Goal: Book appointment/travel/reservation

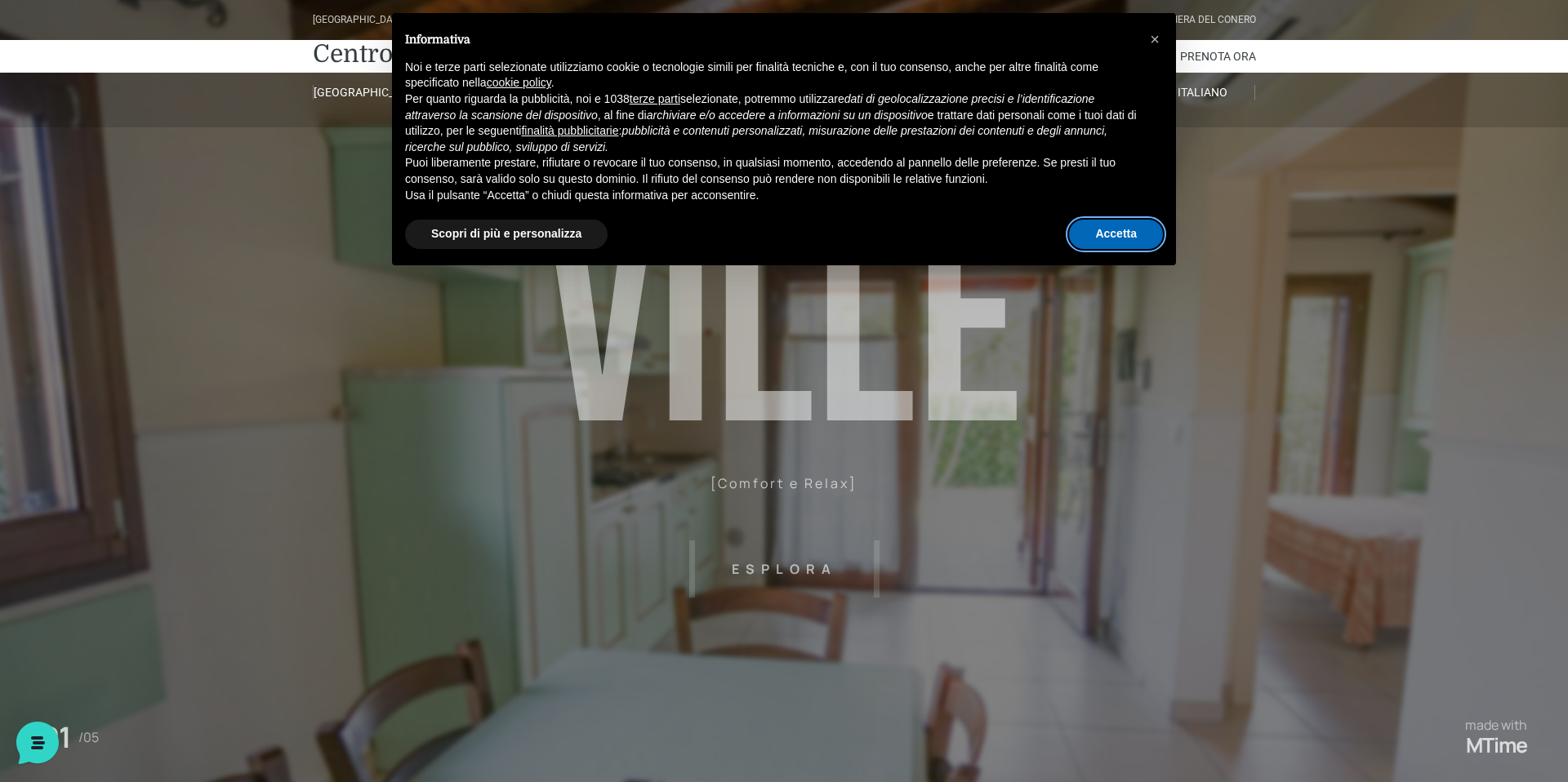
click at [1116, 238] on button "Accetta" at bounding box center [1116, 234] width 94 height 29
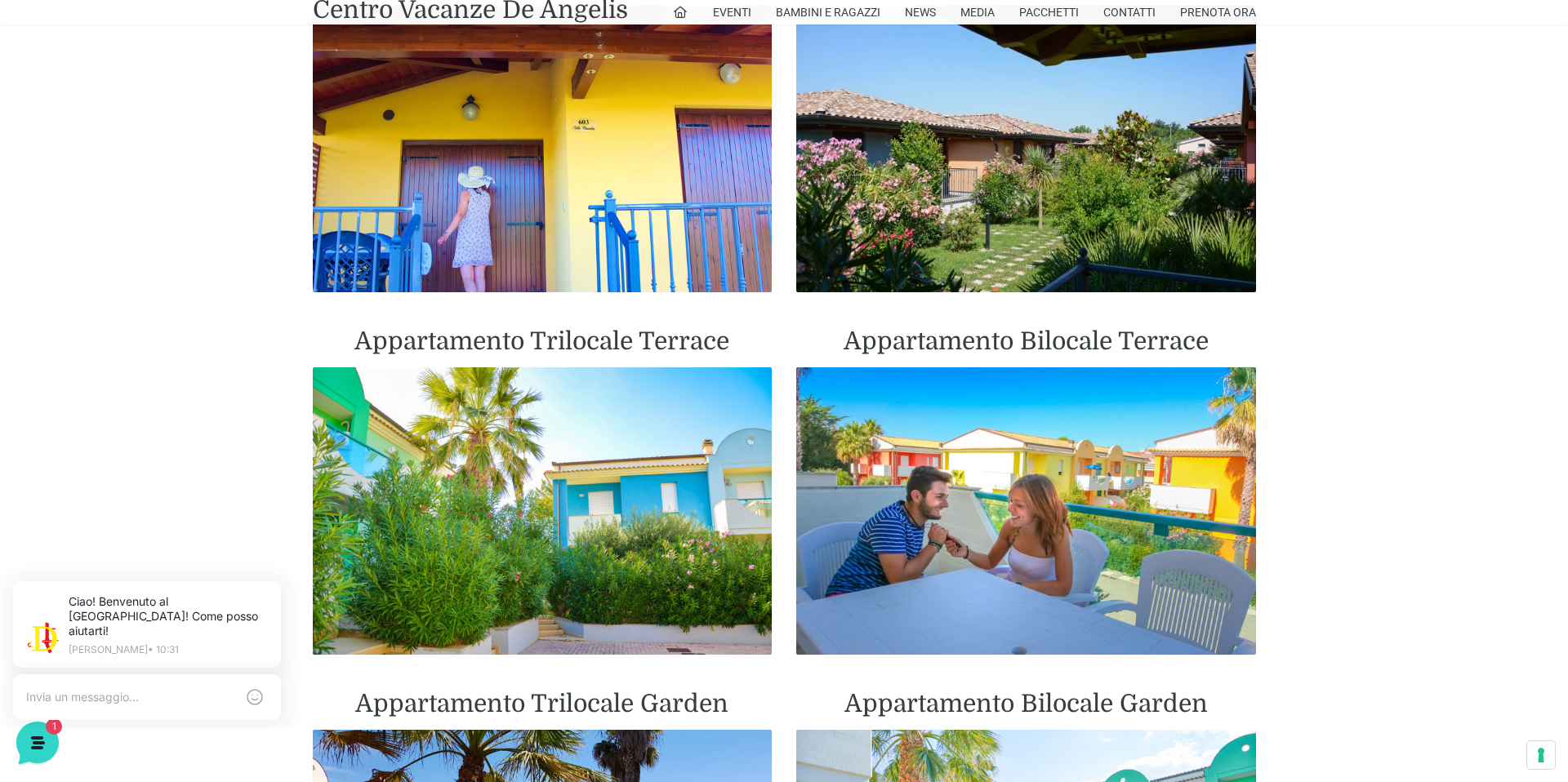
scroll to position [1486, 0]
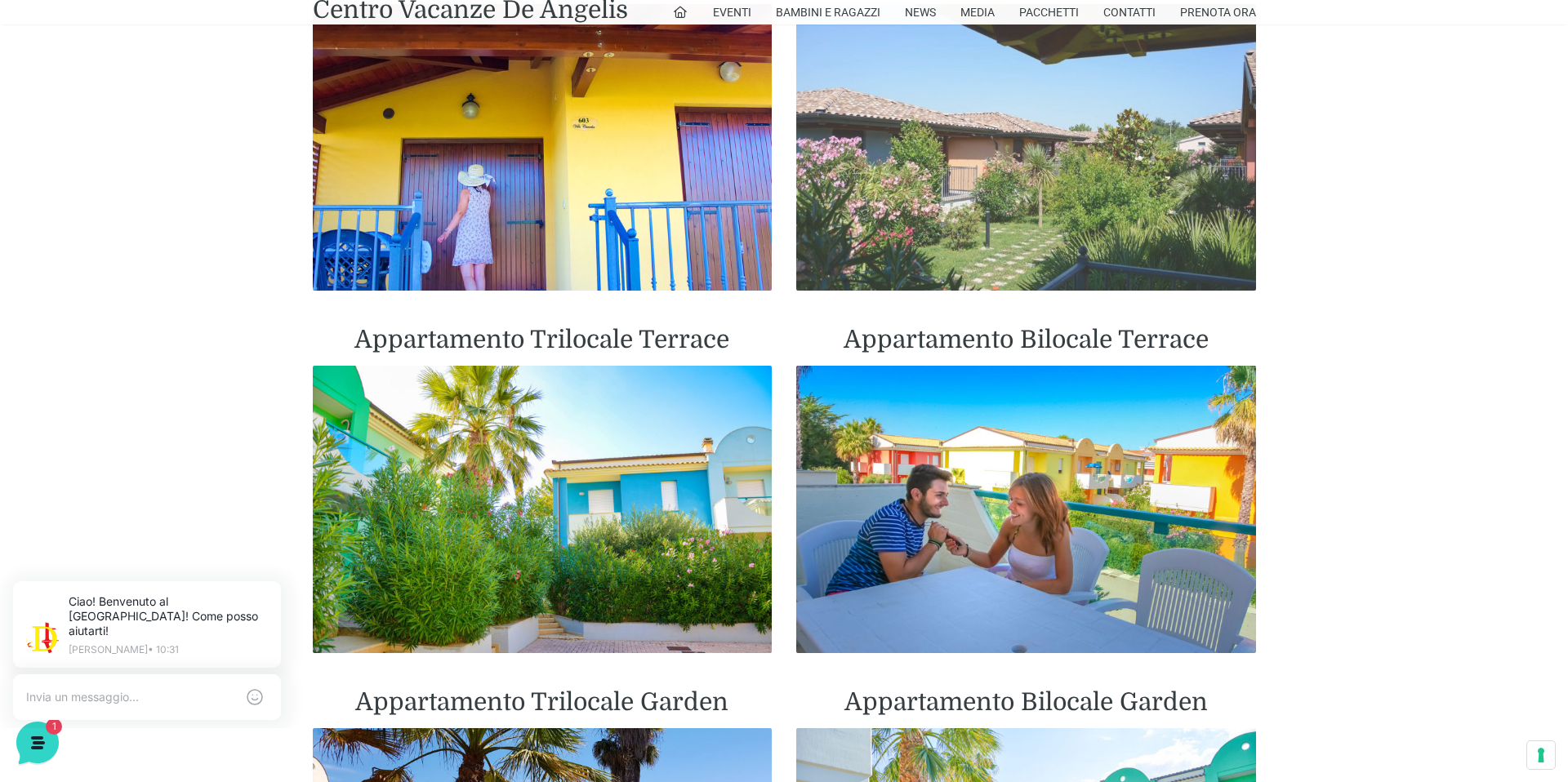
click at [1039, 243] on img at bounding box center [1026, 148] width 460 height 287
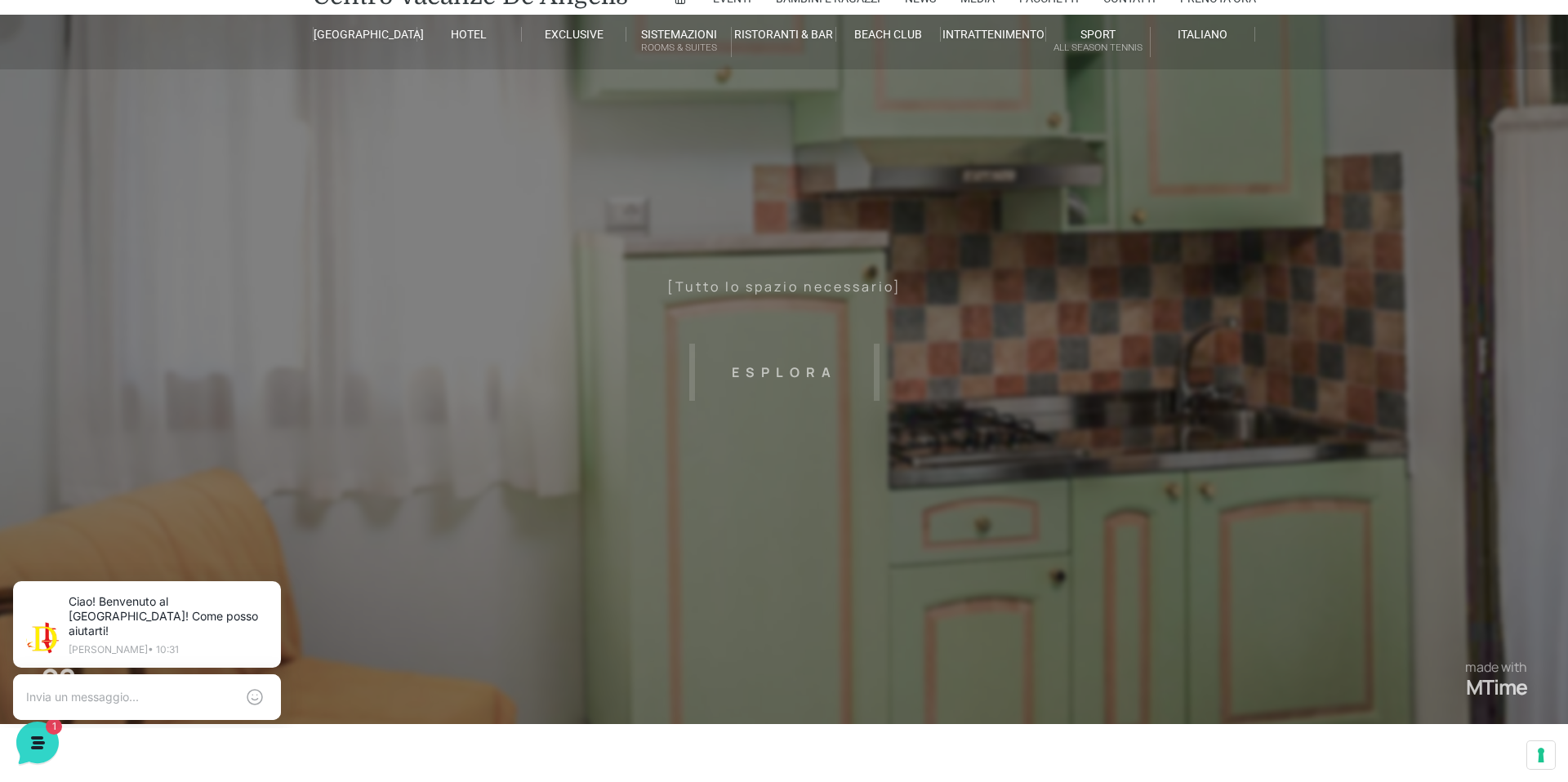
scroll to position [54, 0]
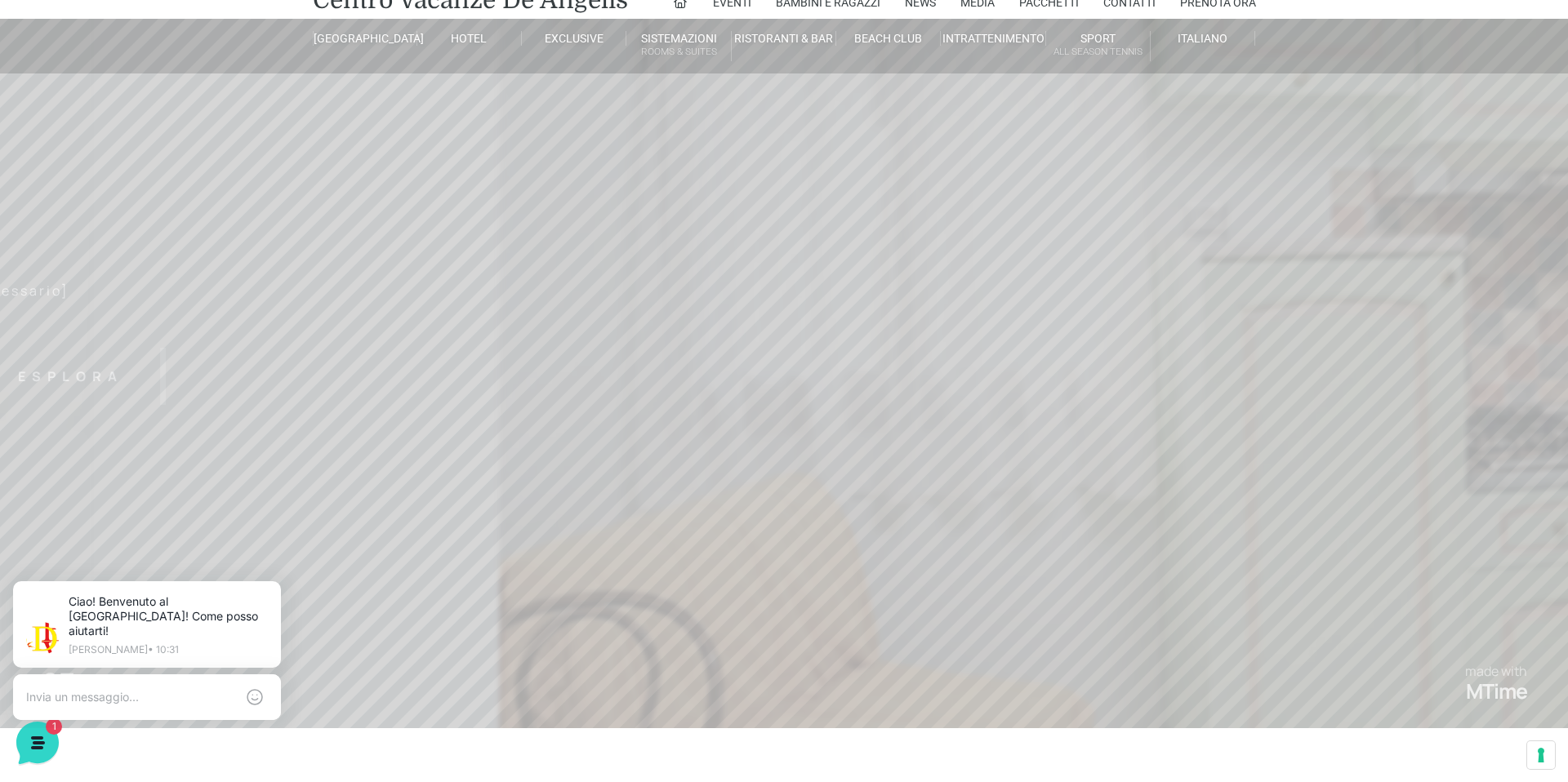
drag, startPoint x: 1355, startPoint y: 347, endPoint x: 1131, endPoint y: 357, distance: 224.2
click at [1137, 359] on header "[GEOGRAPHIC_DATA] [GEOGRAPHIC_DATA] Centro Vacanze [GEOGRAPHIC_DATA] Eventi Mis…" at bounding box center [784, 313] width 1568 height 735
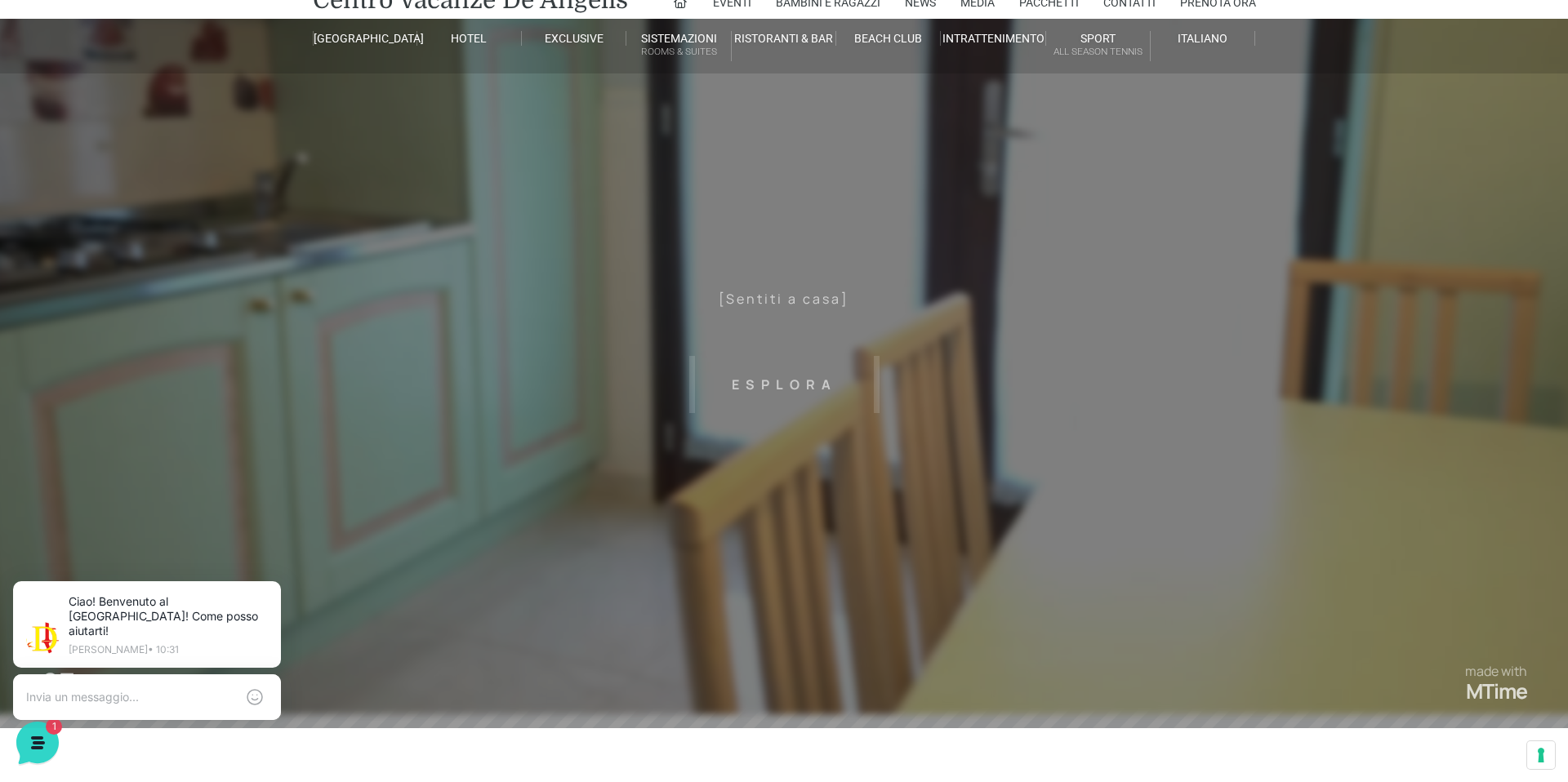
drag, startPoint x: 1047, startPoint y: 359, endPoint x: 1226, endPoint y: 360, distance: 179.0
click at [1226, 360] on header "Villaggio Hotel Resort Riviera Del Conero Centro Vacanze De Angelis Eventi Miss…" at bounding box center [784, 313] width 1568 height 735
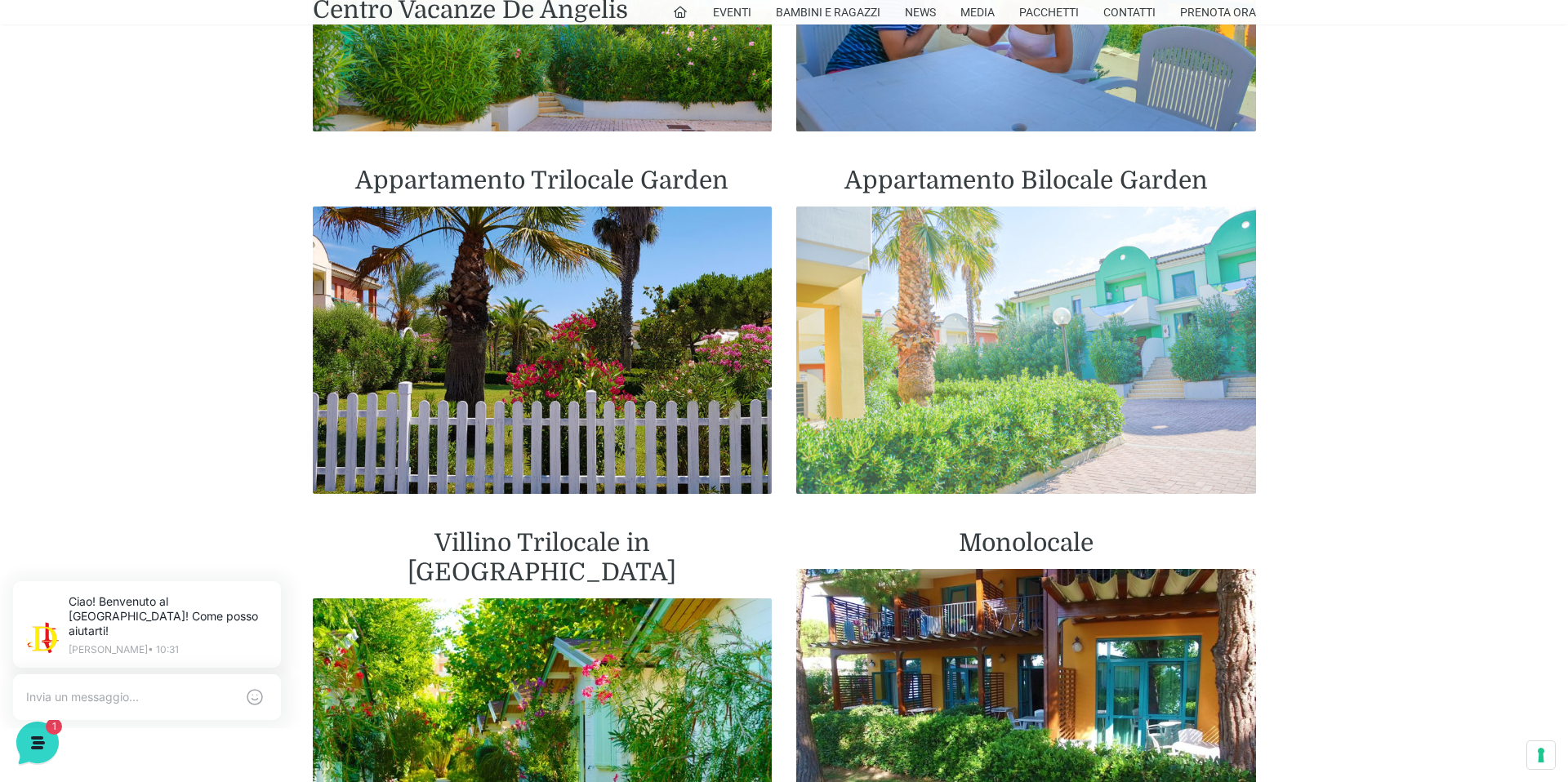
scroll to position [2012, 0]
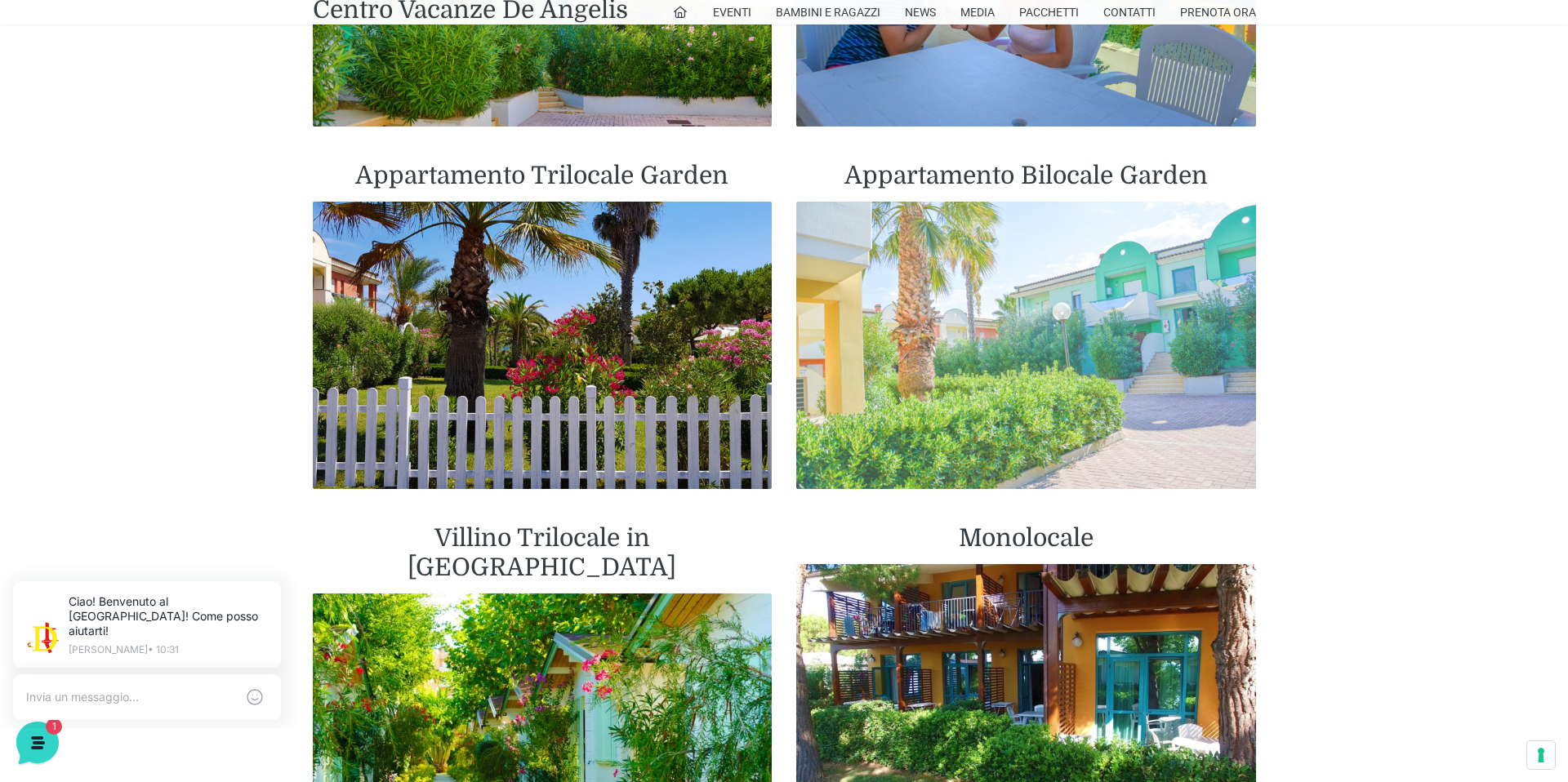
click at [1032, 369] on img at bounding box center [1026, 345] width 460 height 287
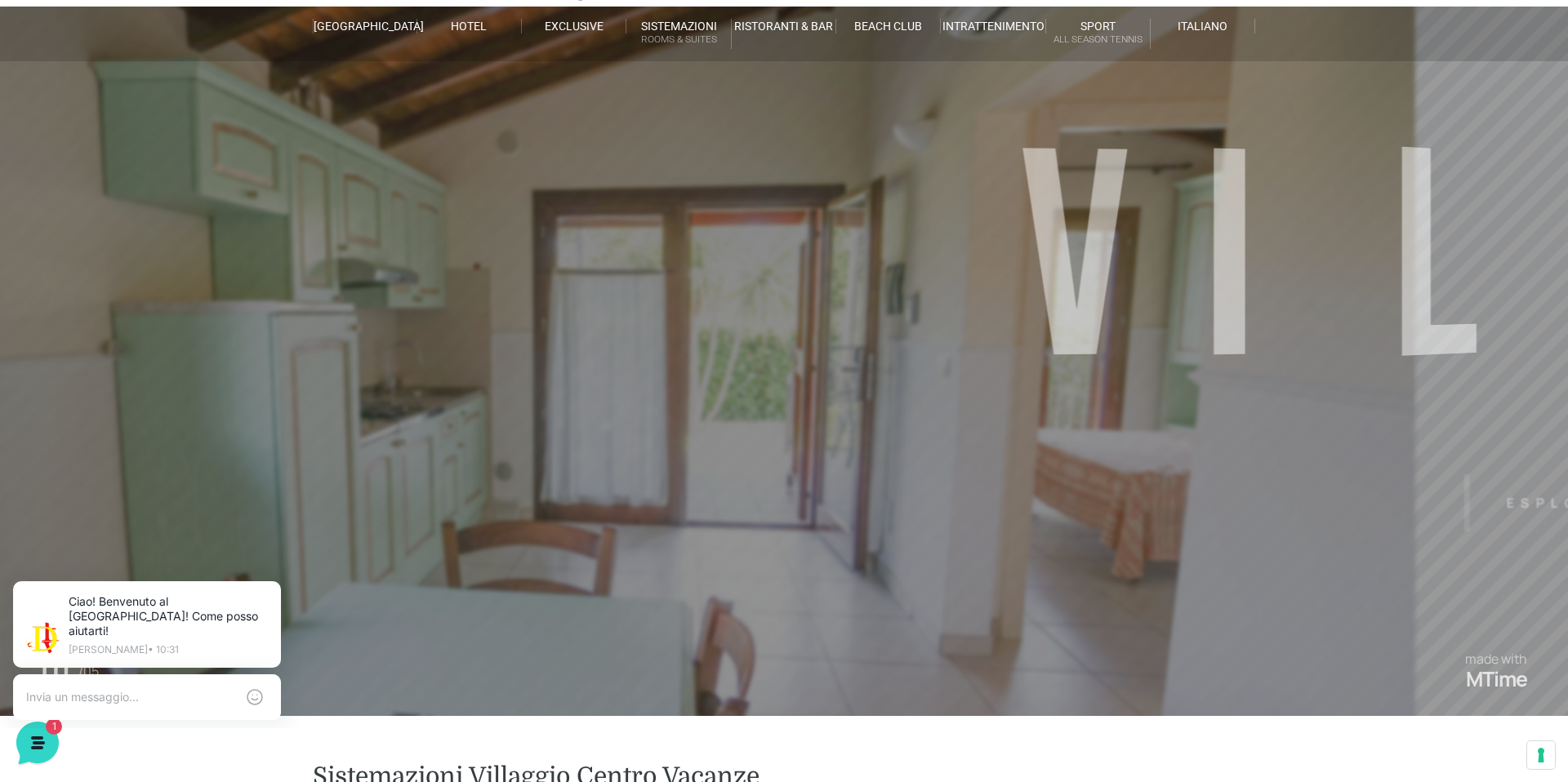
scroll to position [0, 0]
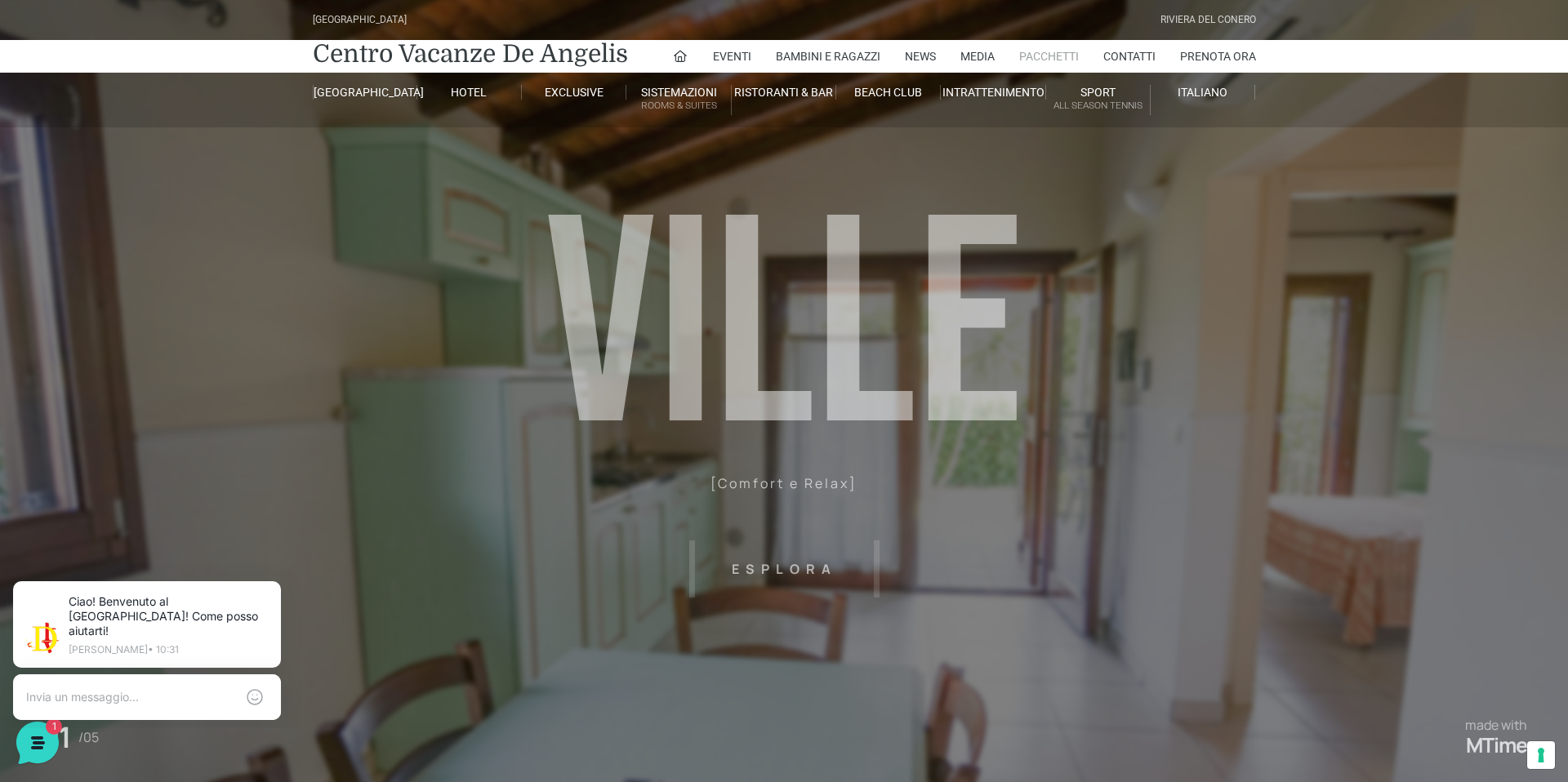
click at [1047, 59] on link "Pacchetti" at bounding box center [1048, 56] width 60 height 33
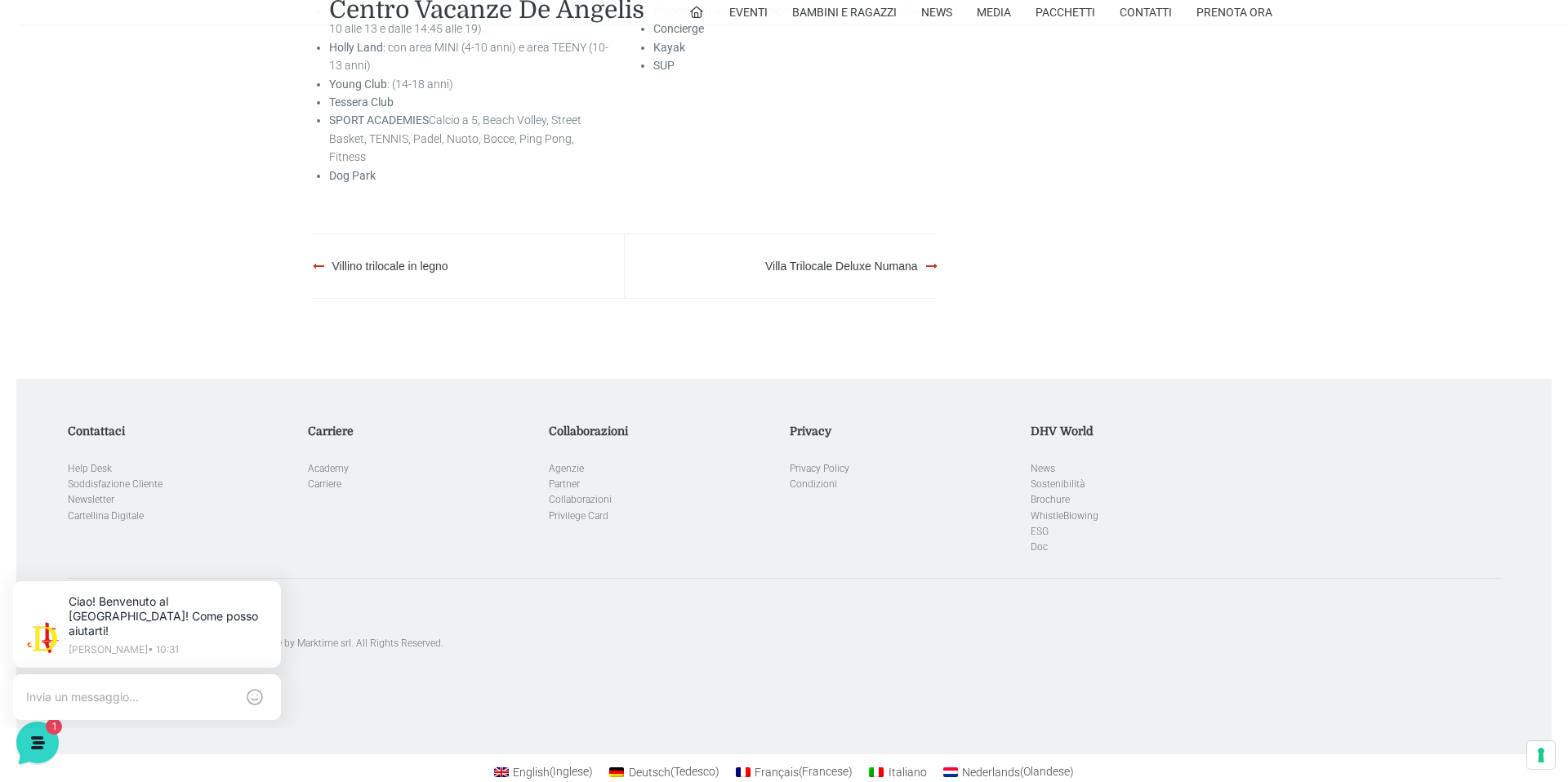
scroll to position [2693, 0]
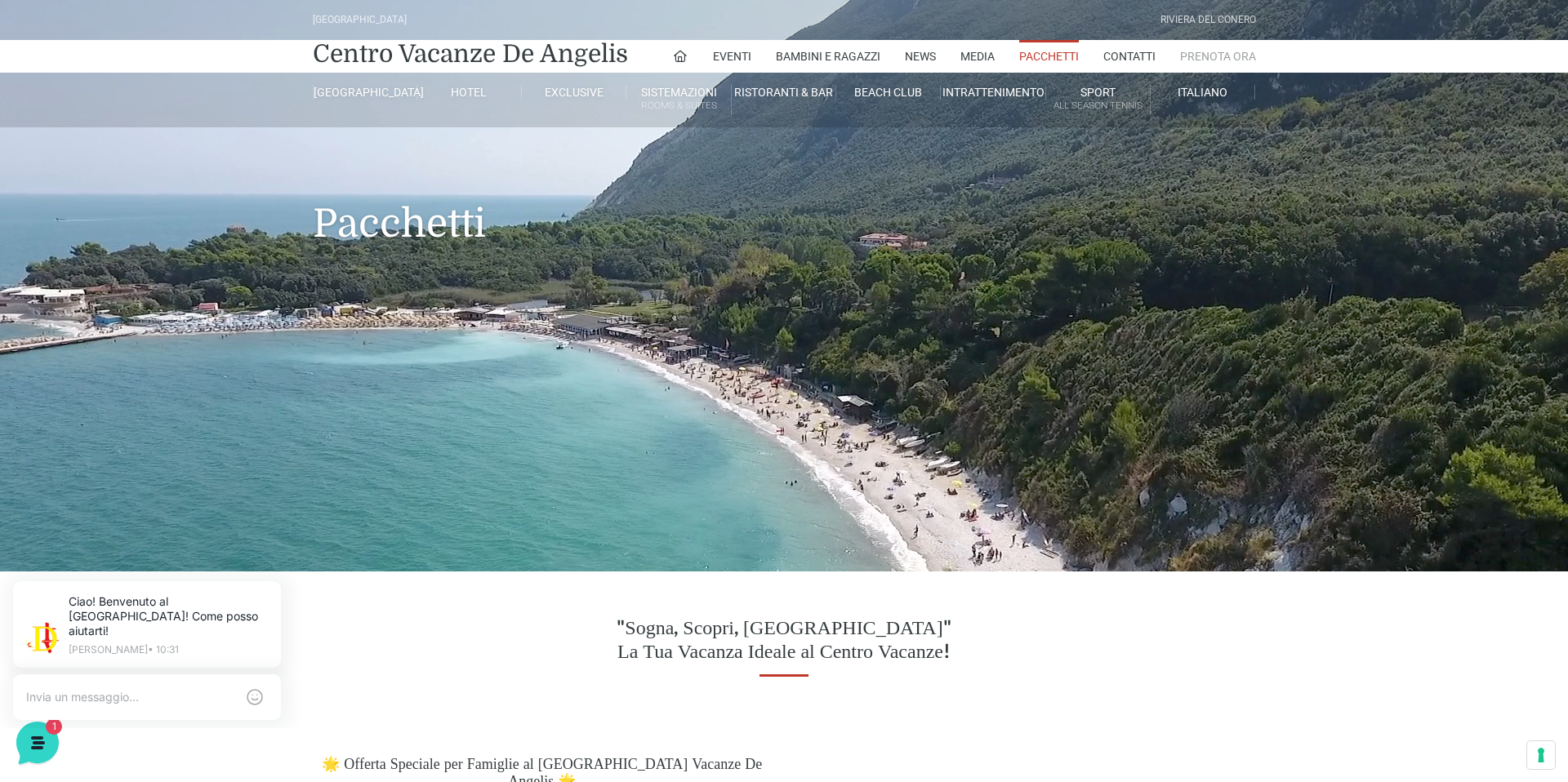
click at [1218, 55] on link "Prenota Ora" at bounding box center [1217, 56] width 76 height 33
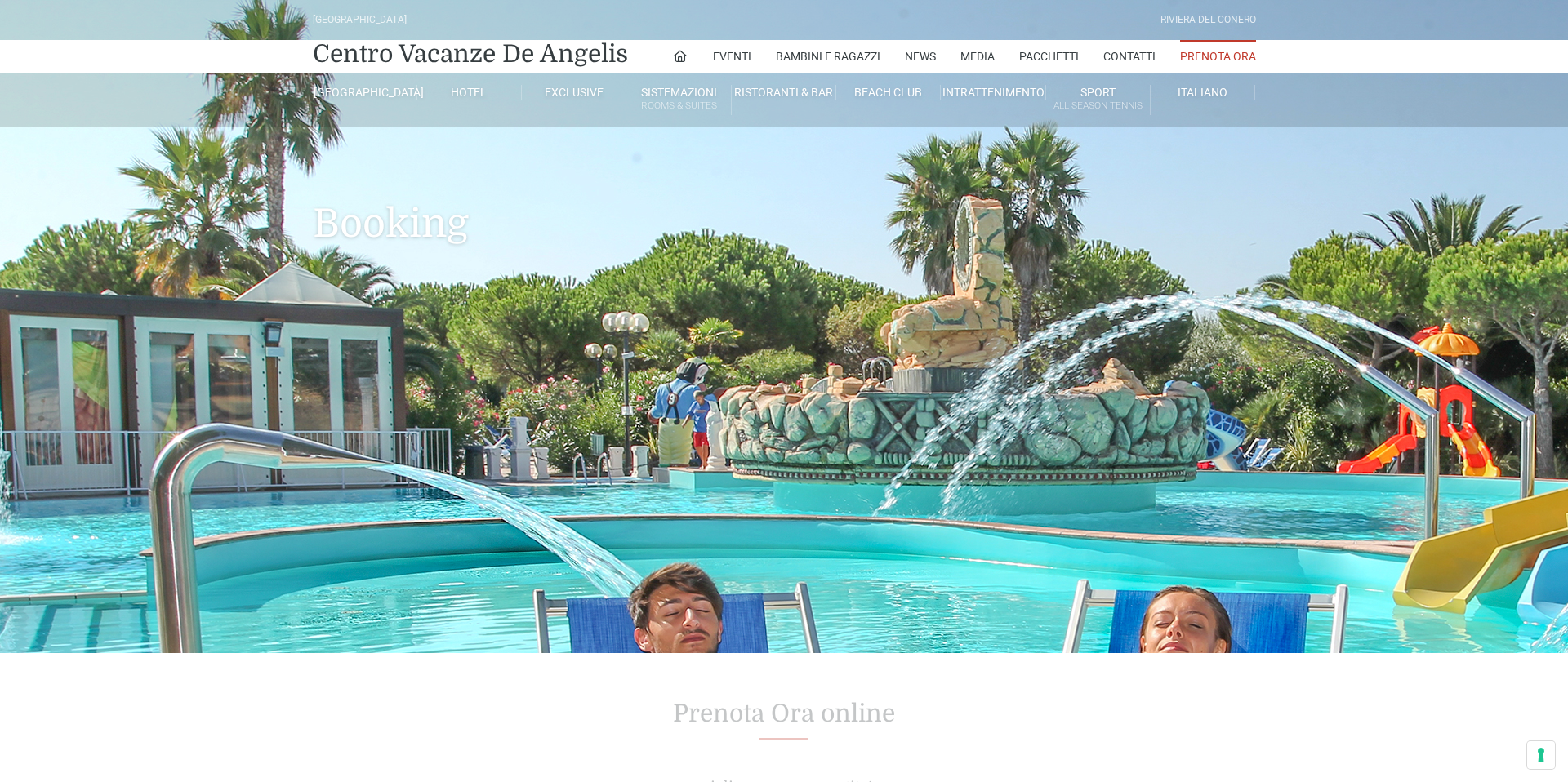
type input "[DATE]"
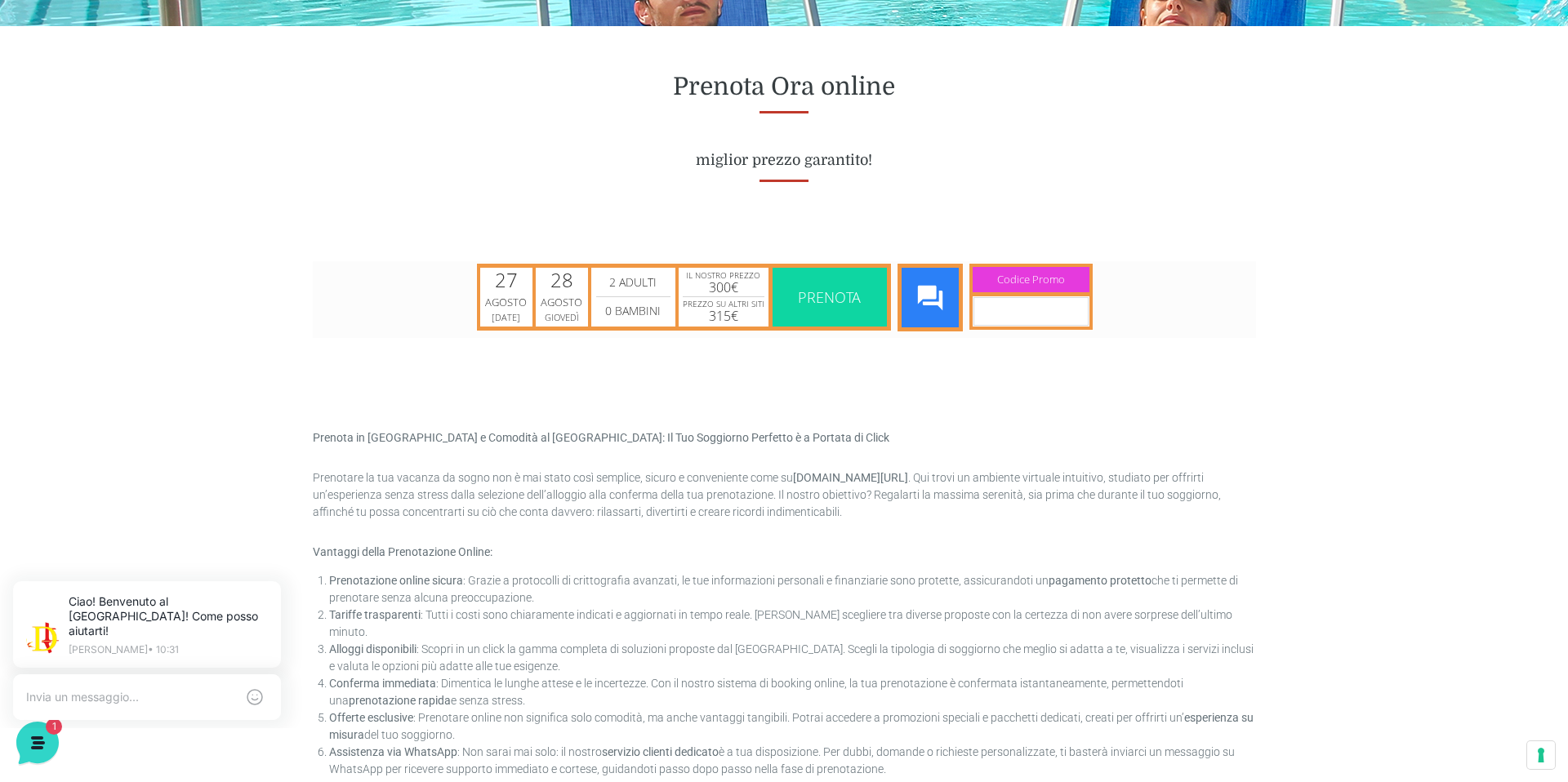
scroll to position [635, 0]
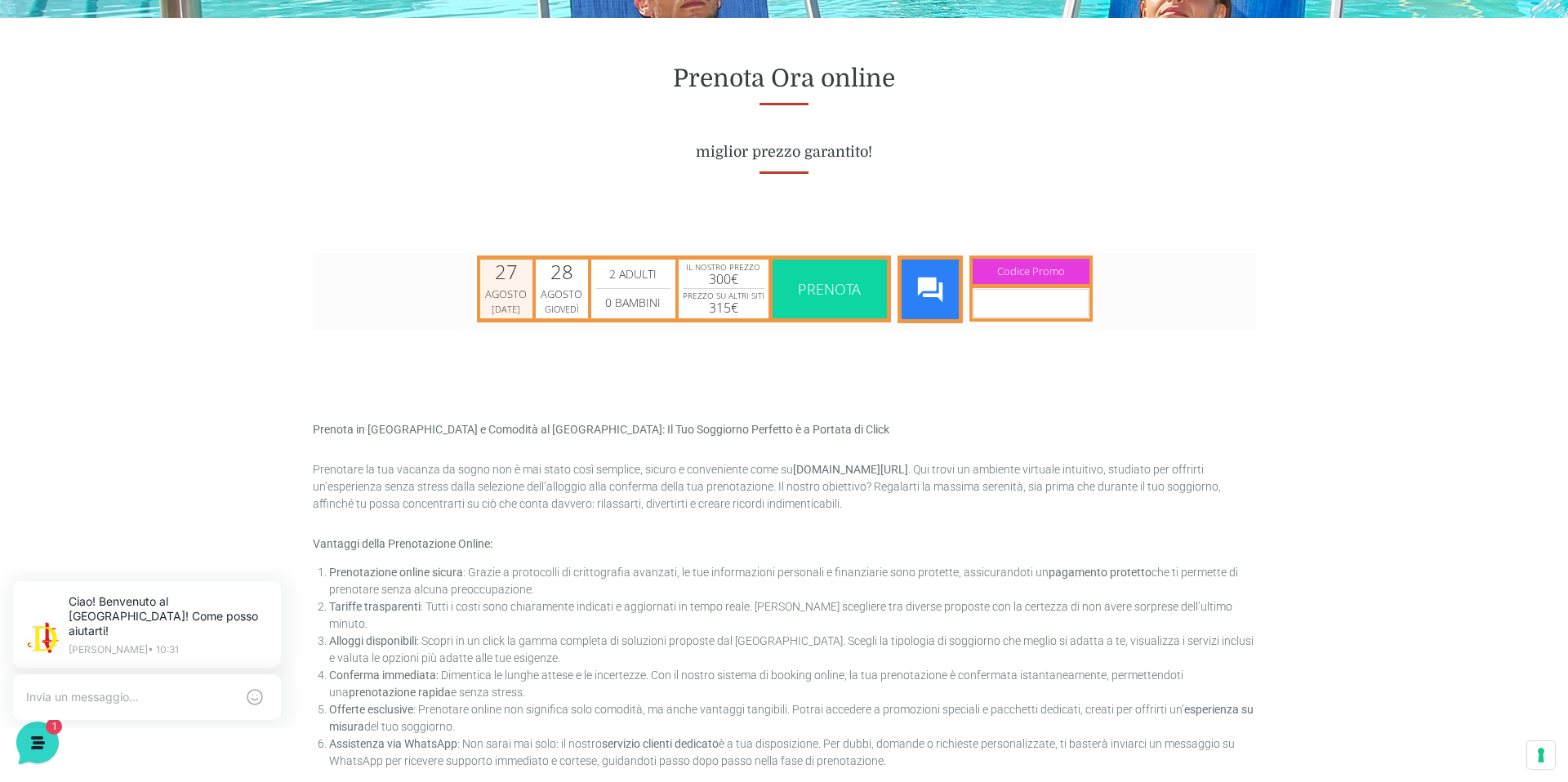
click at [513, 276] on div "27" at bounding box center [505, 271] width 23 height 20
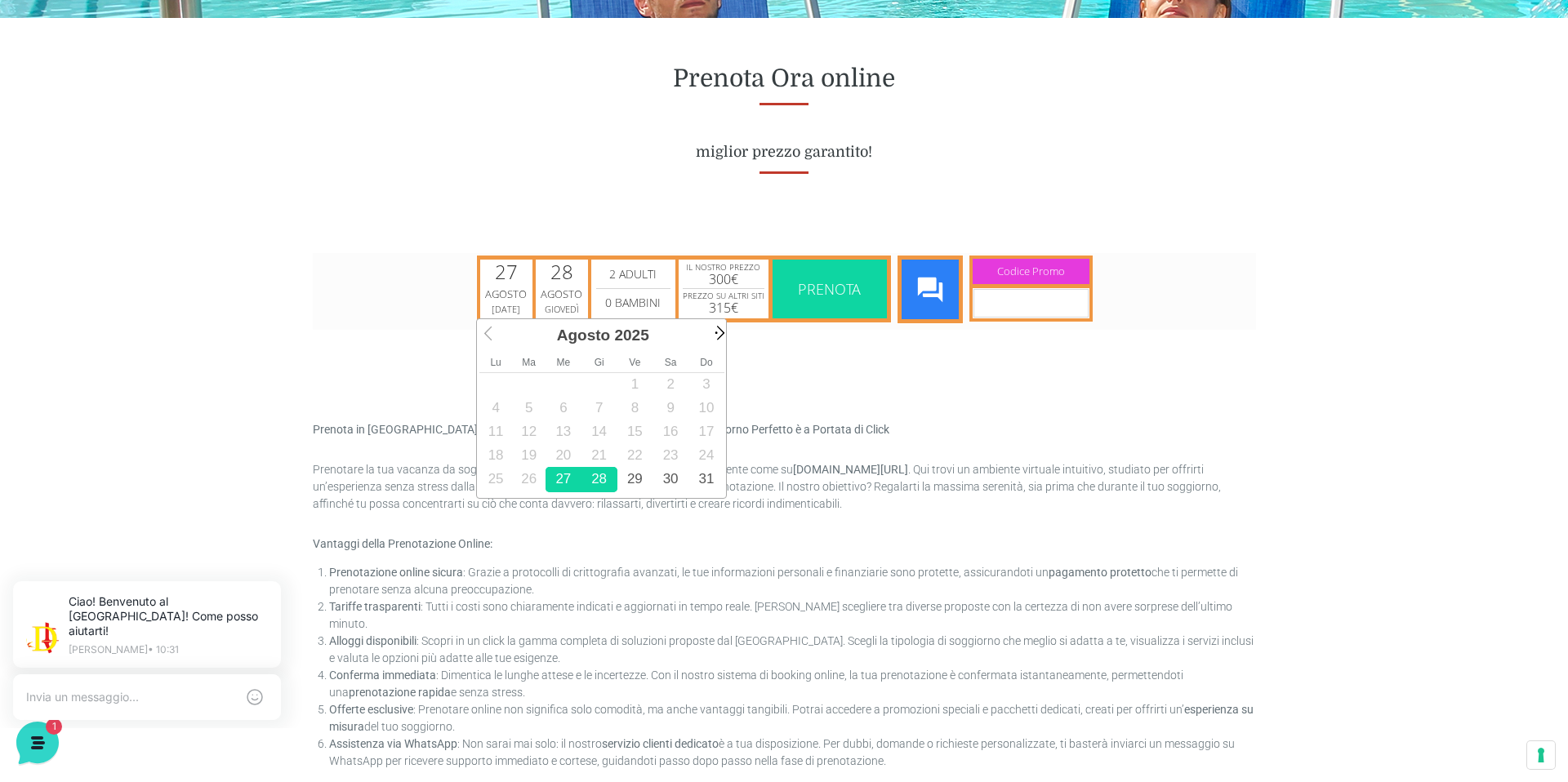
click at [719, 330] on span "Next" at bounding box center [716, 331] width 19 height 19
click at [671, 383] on link "6" at bounding box center [670, 384] width 35 height 25
type input "[DATE]"
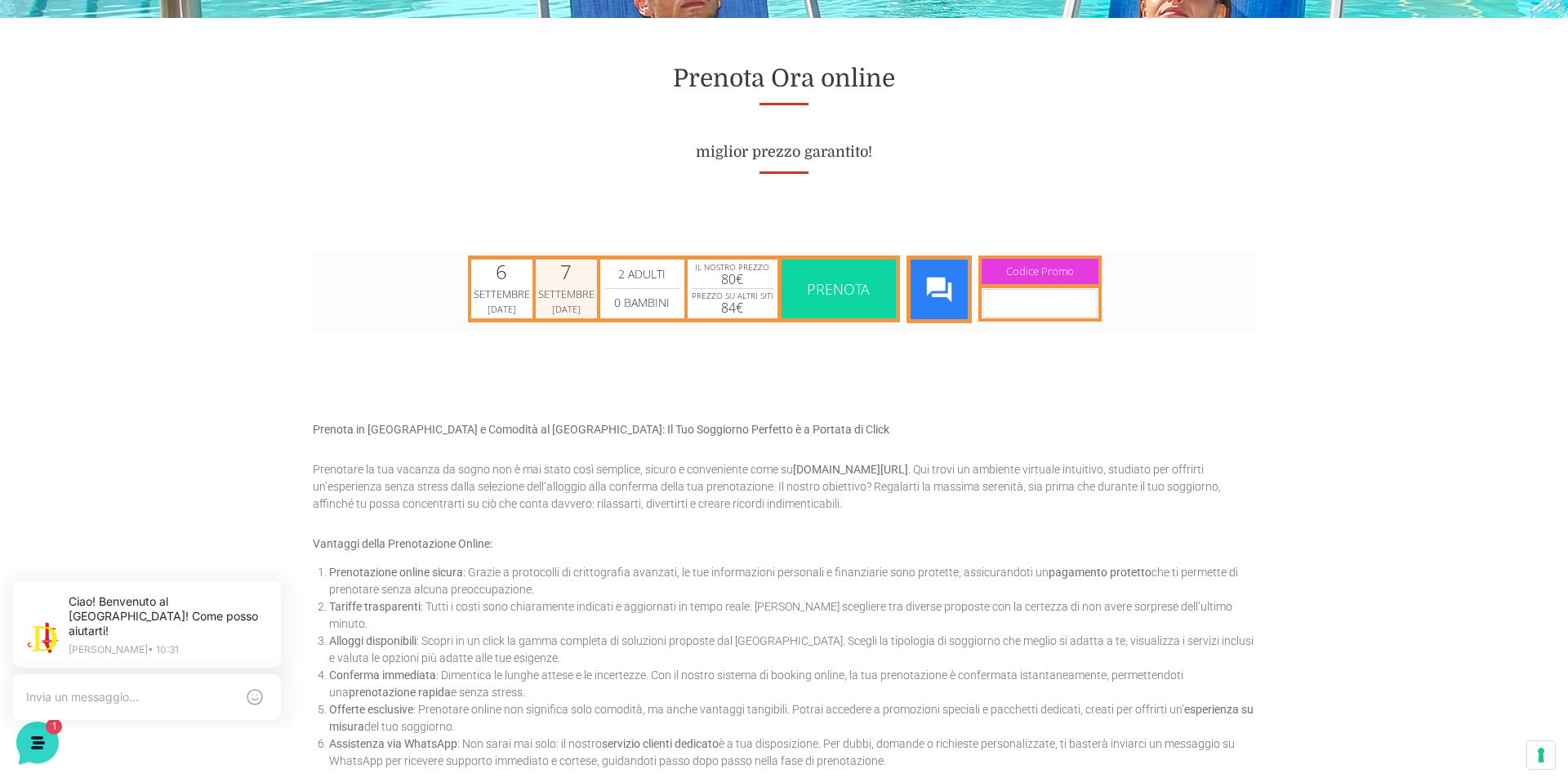
click at [576, 292] on div "Settembre" at bounding box center [565, 294] width 56 height 16
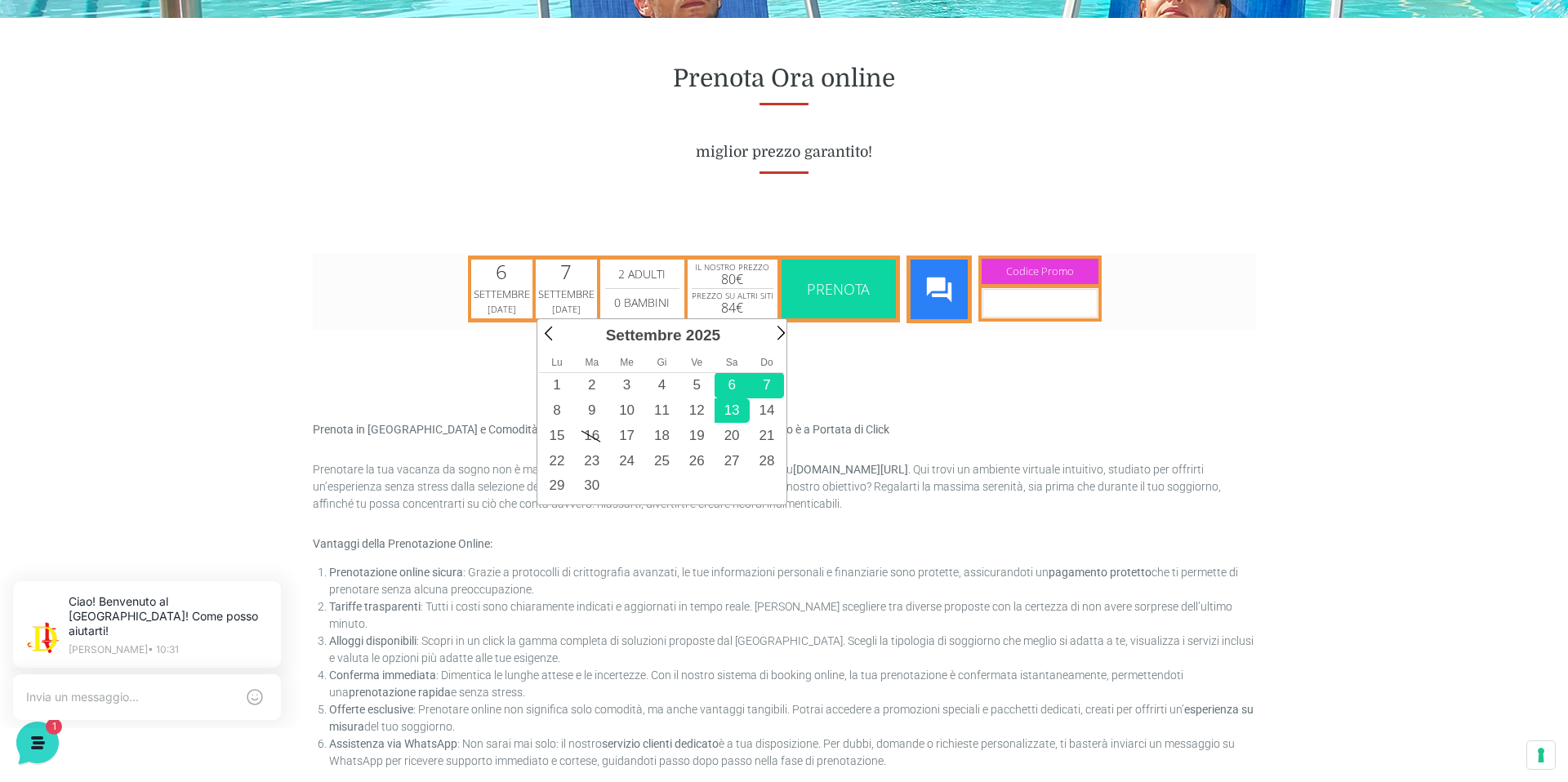
click at [731, 411] on link "13" at bounding box center [731, 410] width 35 height 25
type input "[DATE]"
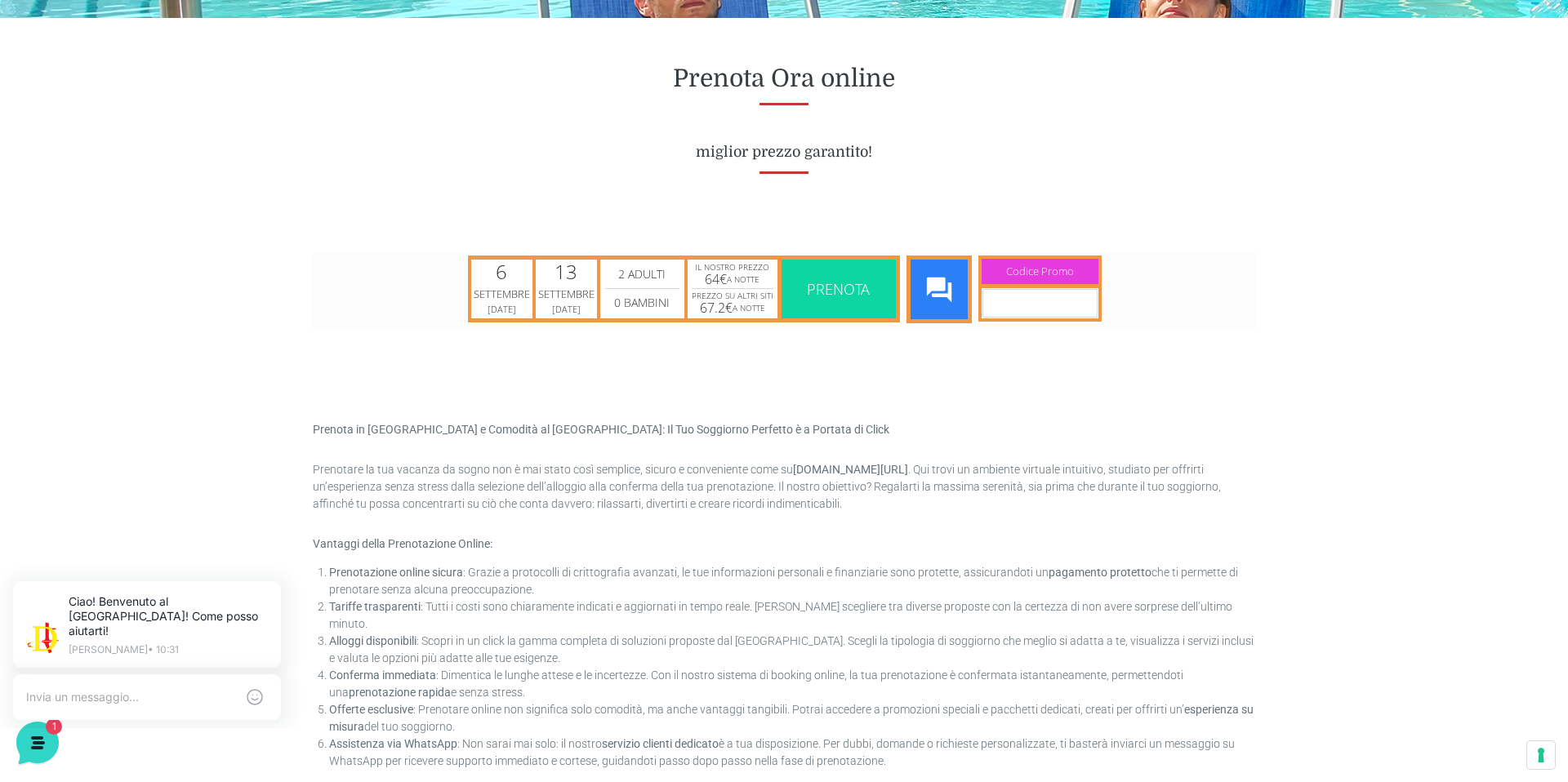
click at [837, 290] on span "Prenota" at bounding box center [837, 288] width 63 height 20
click at [857, 283] on span "Prenota" at bounding box center [837, 288] width 63 height 20
click at [856, 272] on span "Prenota" at bounding box center [837, 288] width 106 height 59
